Goal: Communication & Community: Answer question/provide support

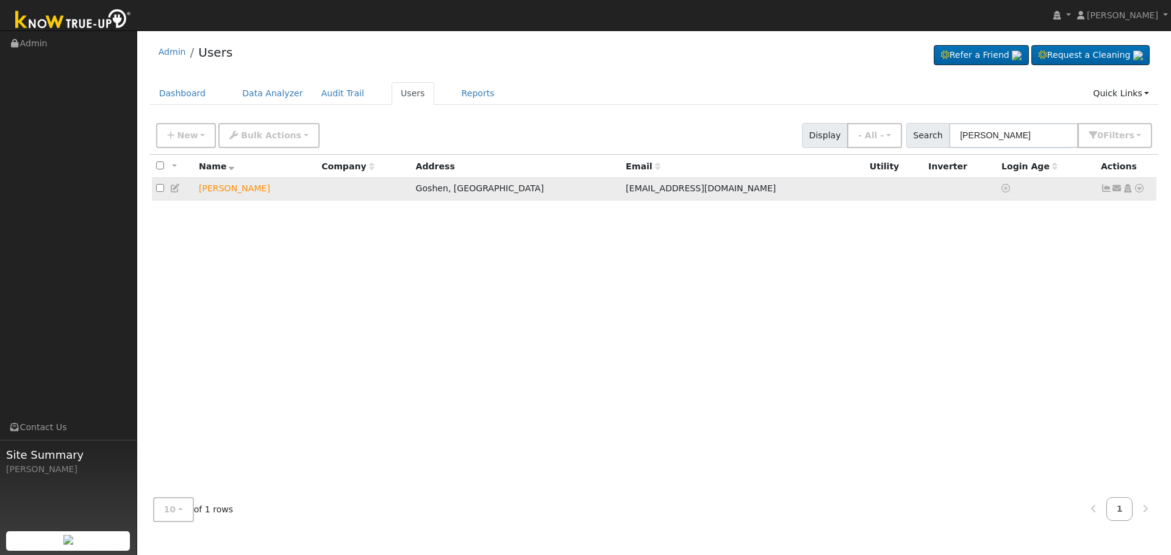
type input "[PERSON_NAME]"
click at [1117, 190] on icon at bounding box center [1117, 188] width 11 height 9
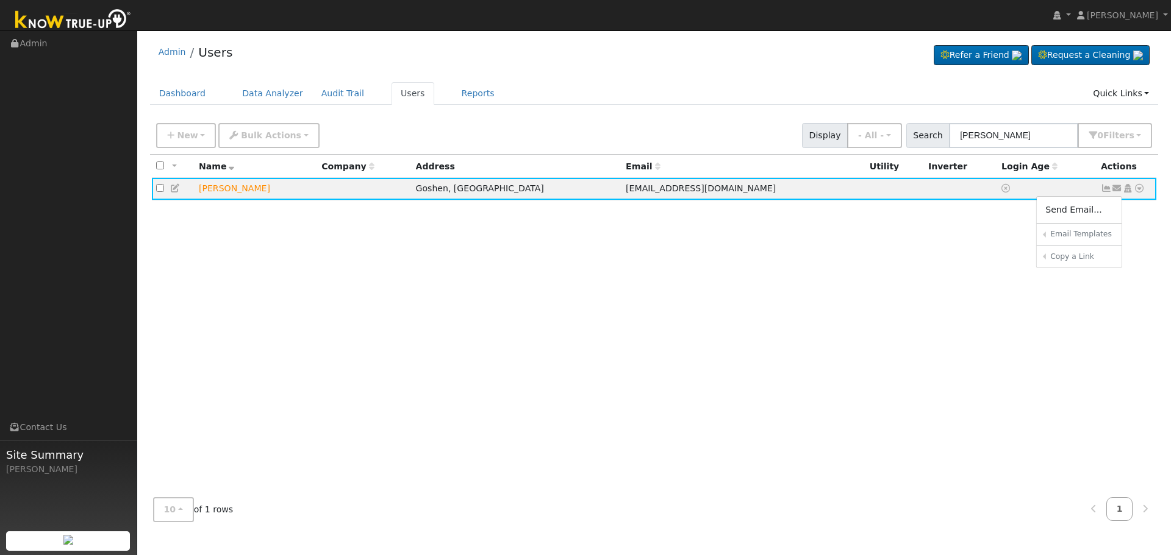
click at [1099, 207] on link "Send Email..." at bounding box center [1079, 209] width 85 height 17
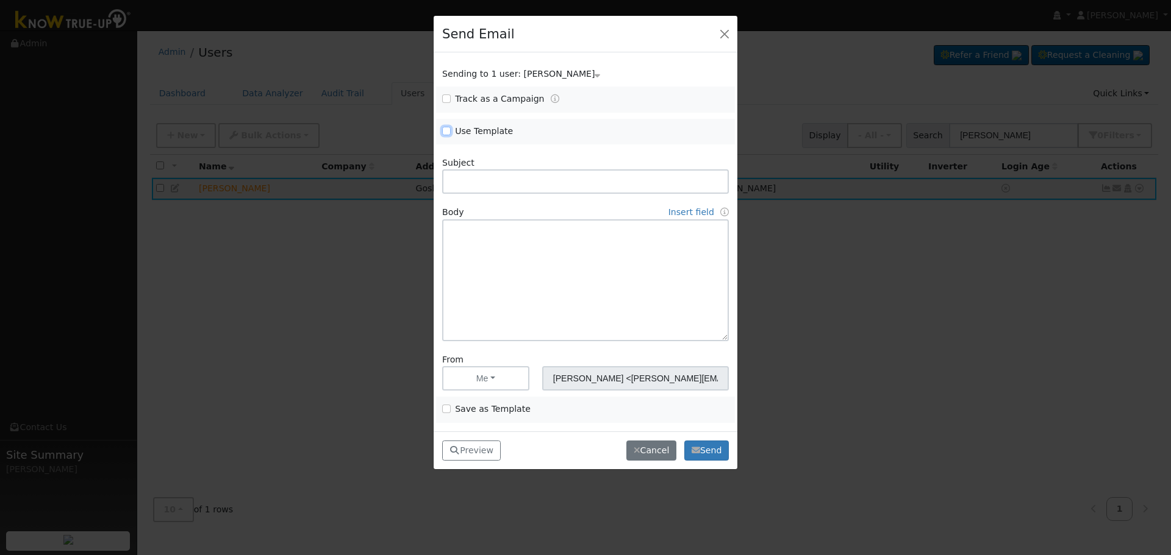
click at [448, 132] on input "Use Template" at bounding box center [446, 131] width 9 height 9
checkbox input "true"
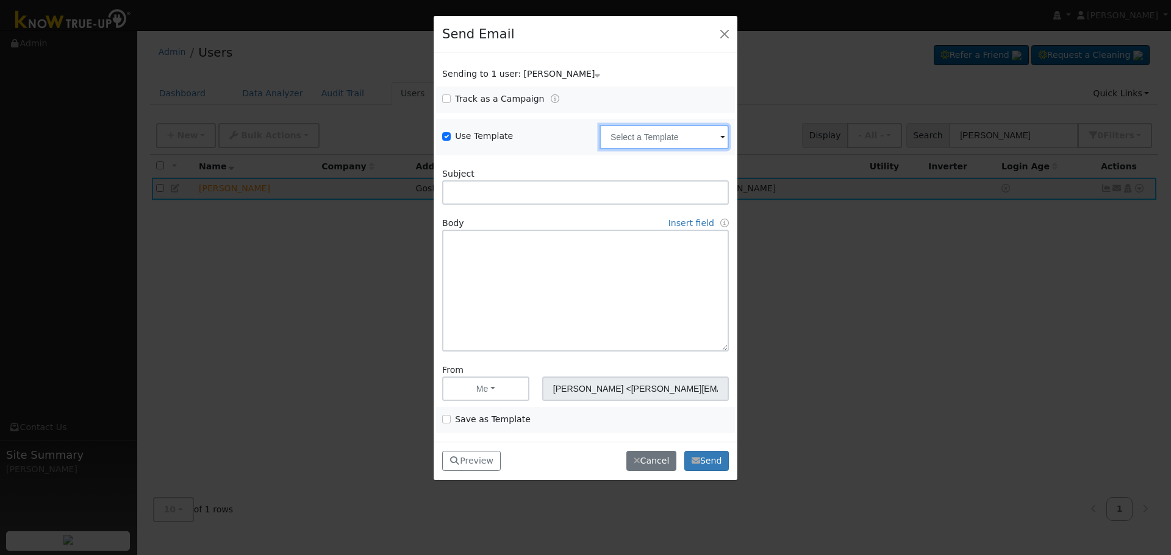
click at [660, 138] on input "text" at bounding box center [663, 137] width 129 height 24
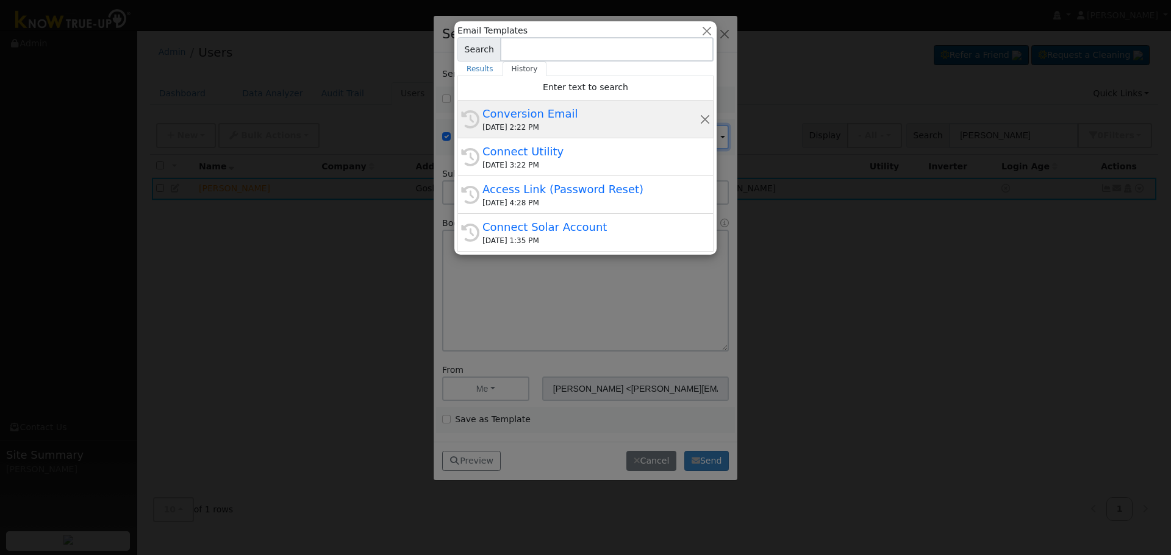
click at [539, 122] on div "[DATE] 2:22 PM" at bounding box center [590, 127] width 217 height 11
type input "Conversion Email"
type input "Connect Your Utility Account"
type textarea "Dear {user_fname}, The first step is to connect your electric utility account. …"
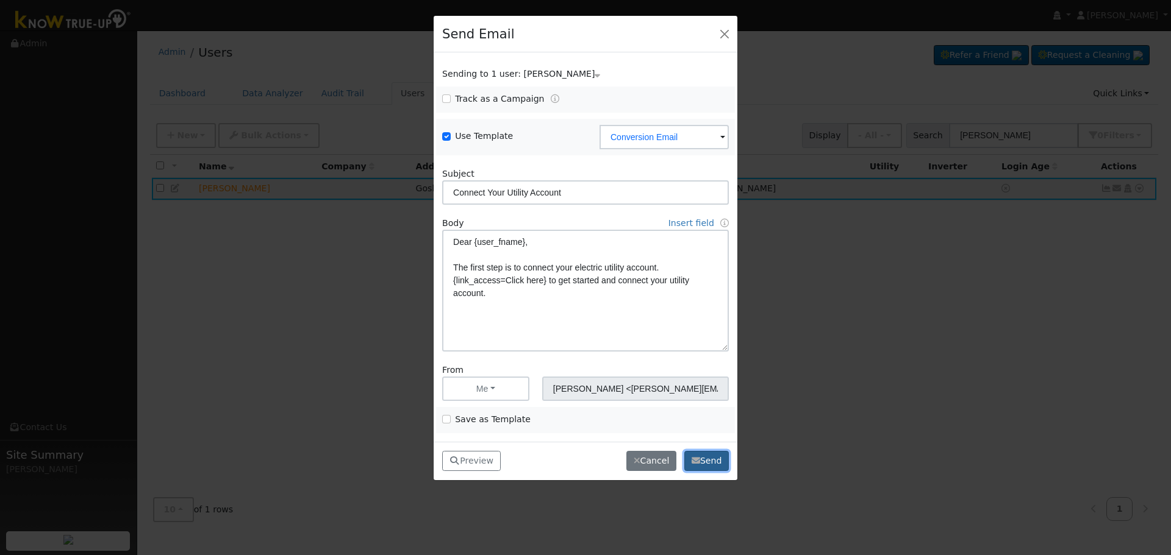
click at [715, 455] on button "Send" at bounding box center [706, 461] width 45 height 21
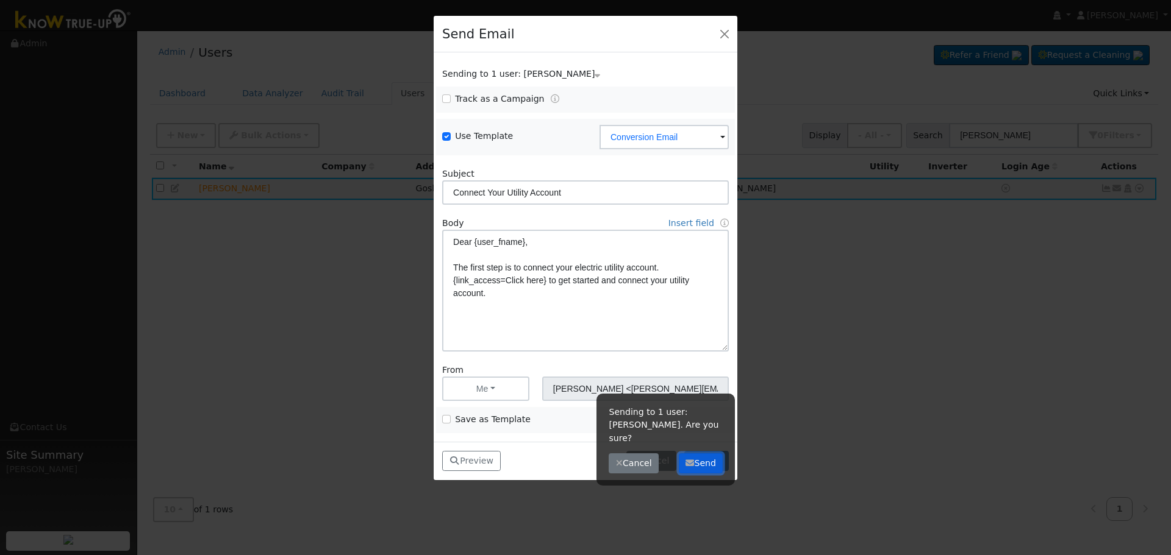
click at [706, 454] on button "Send" at bounding box center [701, 464] width 45 height 21
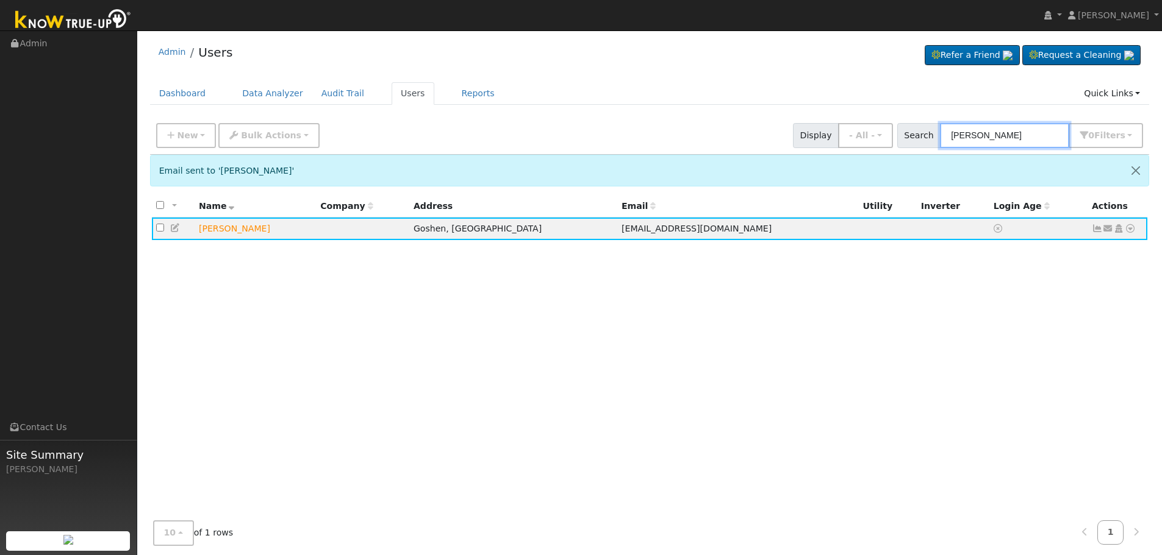
drag, startPoint x: 1019, startPoint y: 133, endPoint x: 664, endPoint y: 112, distance: 356.1
click at [671, 113] on div "Admin Users Refer a Friend Request a Cleaning" at bounding box center [649, 304] width 1012 height 535
